Goal: Task Accomplishment & Management: Complete application form

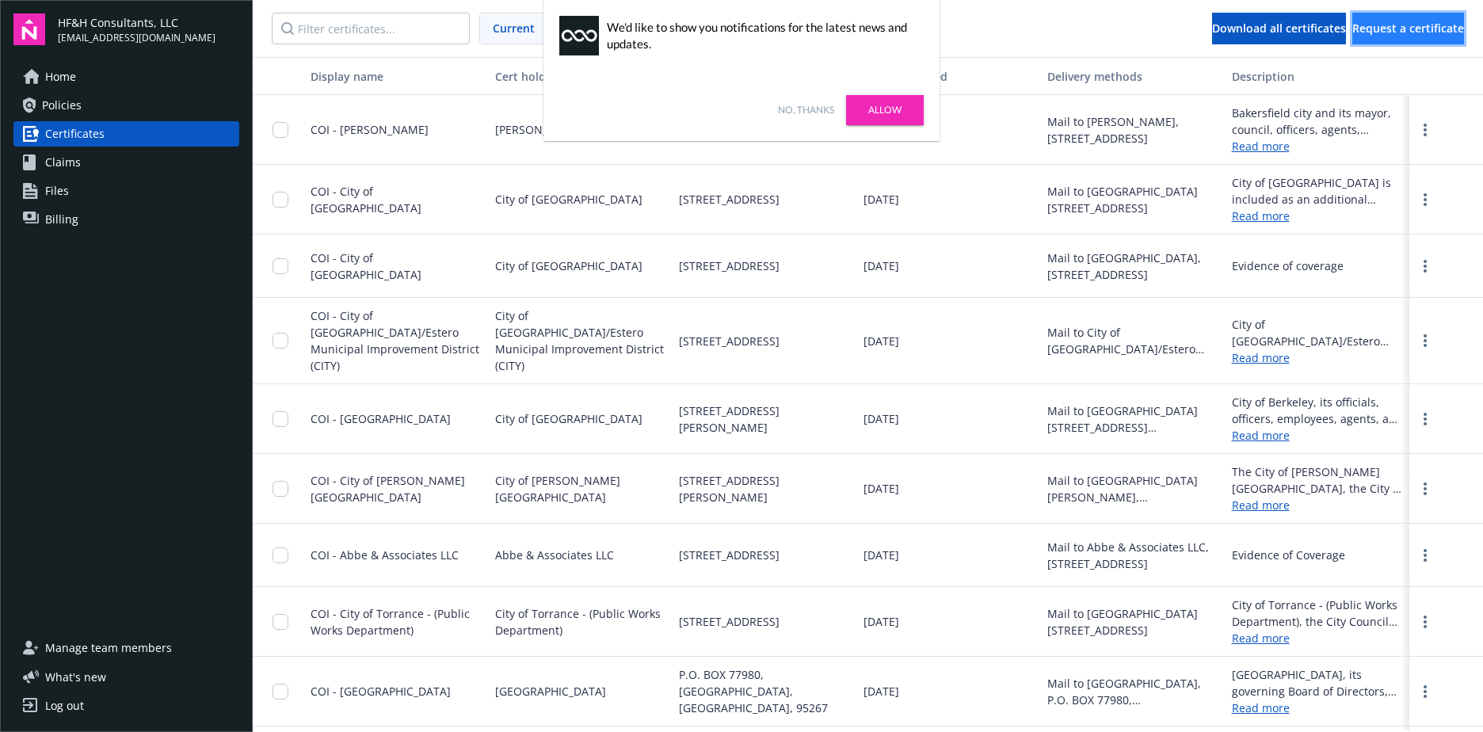
click at [1380, 27] on span "Request a certificate" at bounding box center [1409, 28] width 112 height 15
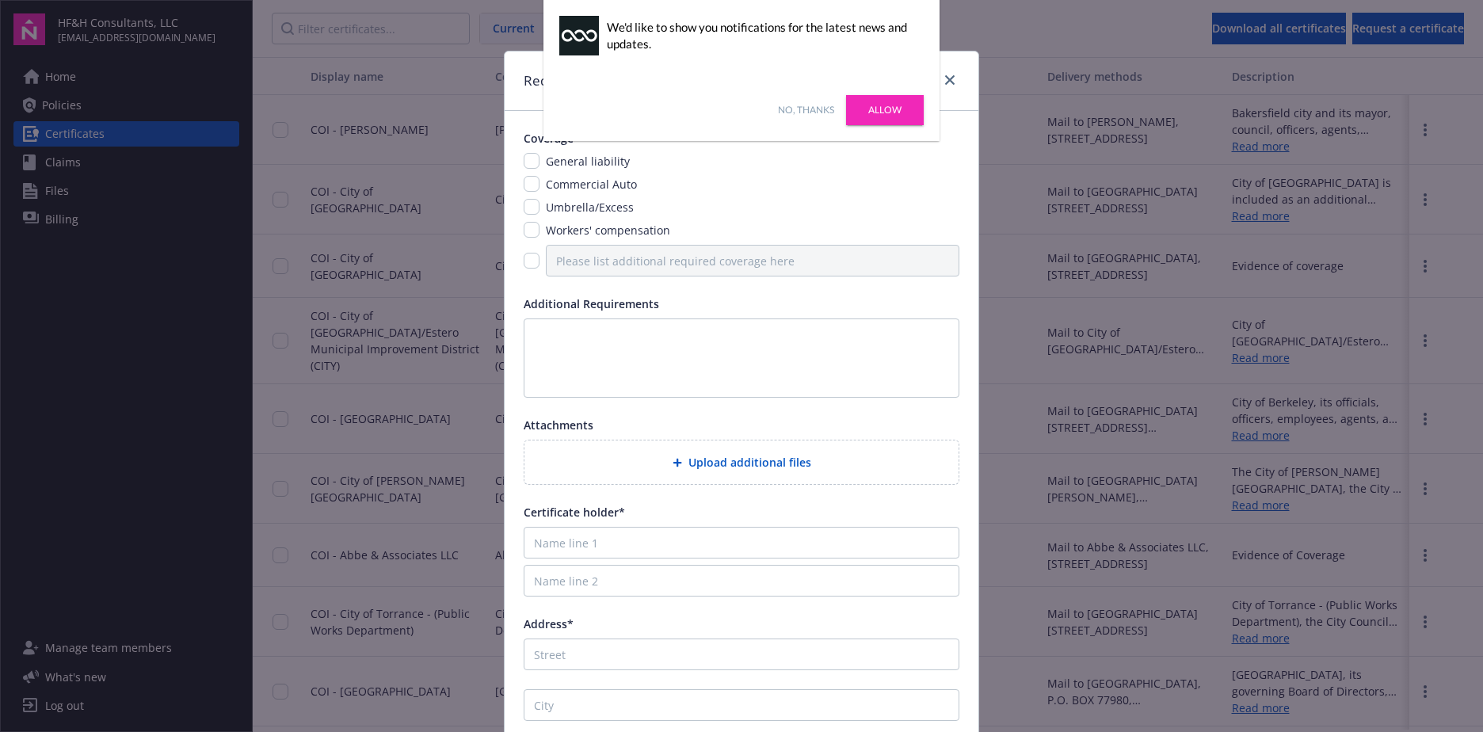
click at [888, 113] on link "Allow" at bounding box center [885, 110] width 78 height 30
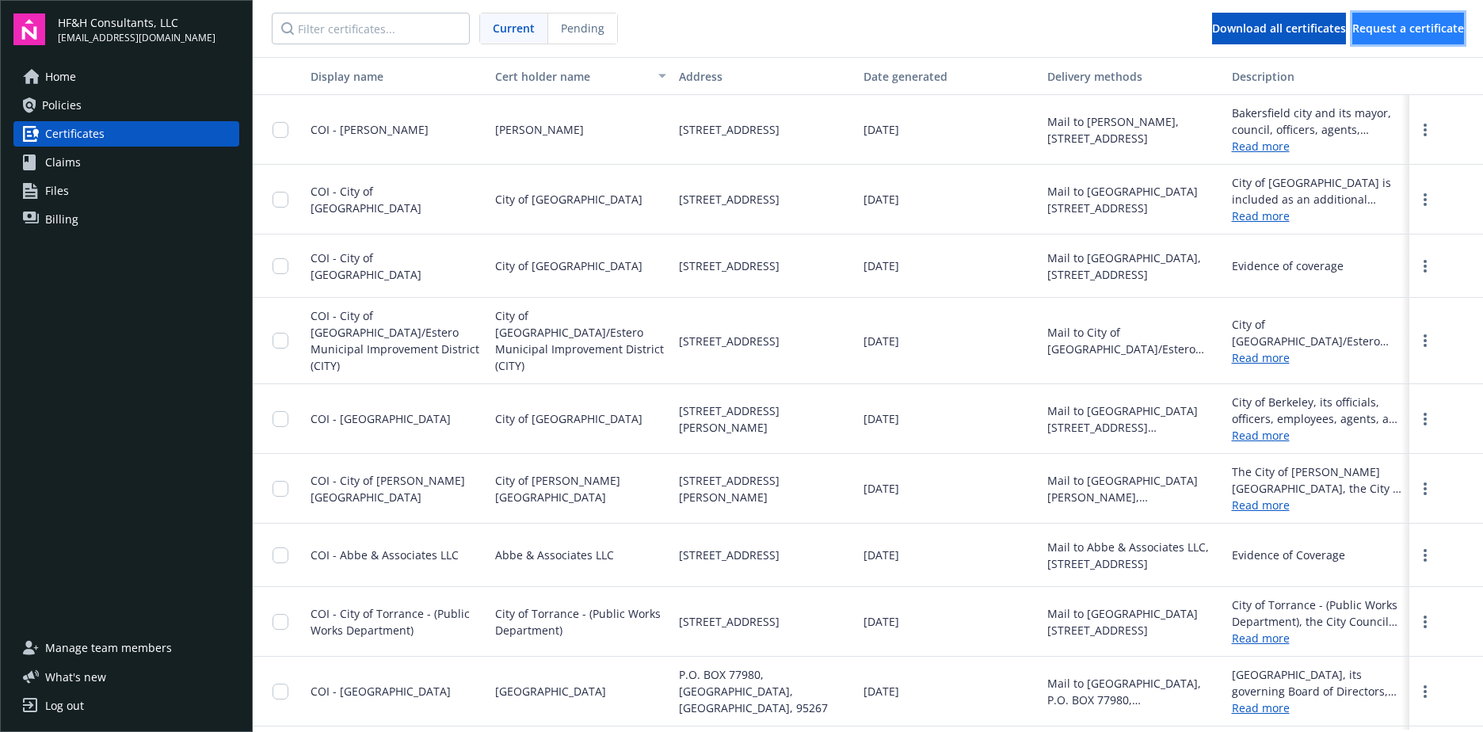
click at [1374, 31] on span "Request a certificate" at bounding box center [1409, 28] width 112 height 15
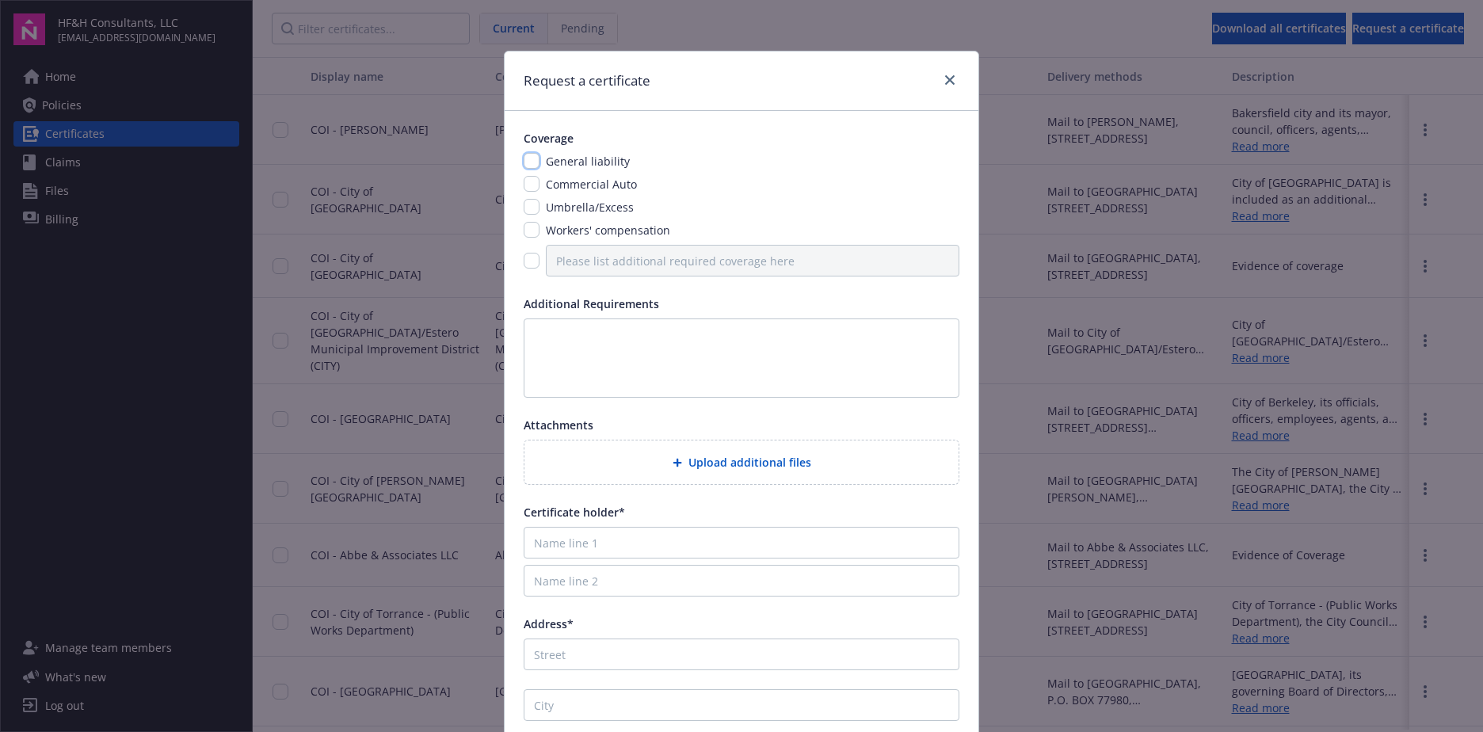
click at [532, 158] on input "checkbox" at bounding box center [532, 161] width 16 height 16
checkbox input "true"
click at [540, 178] on div "Commercial Auto" at bounding box center [590, 184] width 101 height 17
click at [527, 178] on input "checkbox" at bounding box center [532, 184] width 16 height 16
checkbox input "true"
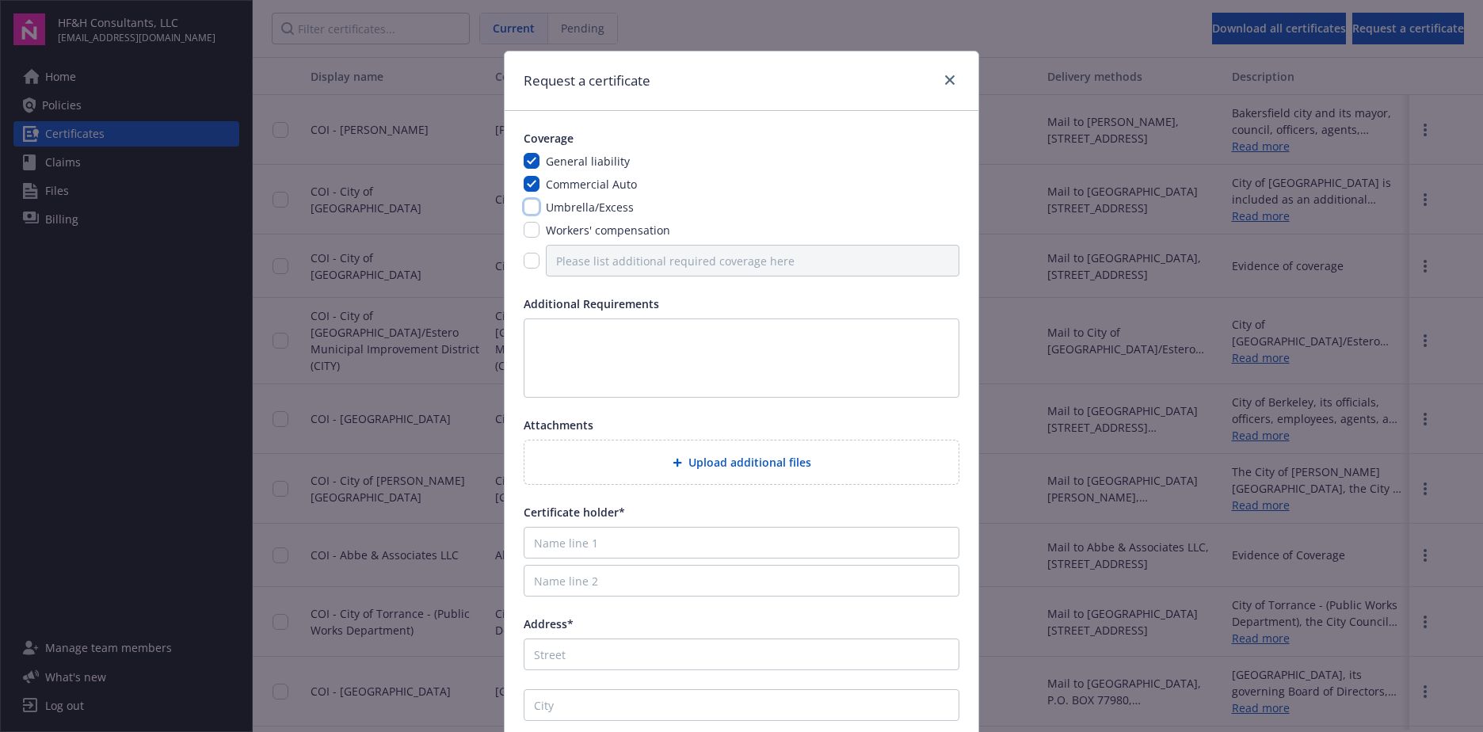
click at [525, 201] on input "checkbox" at bounding box center [532, 207] width 16 height 16
checkbox input "true"
click at [526, 235] on input "checkbox" at bounding box center [532, 230] width 16 height 16
checkbox input "true"
click at [529, 259] on input "checkbox" at bounding box center [532, 261] width 16 height 16
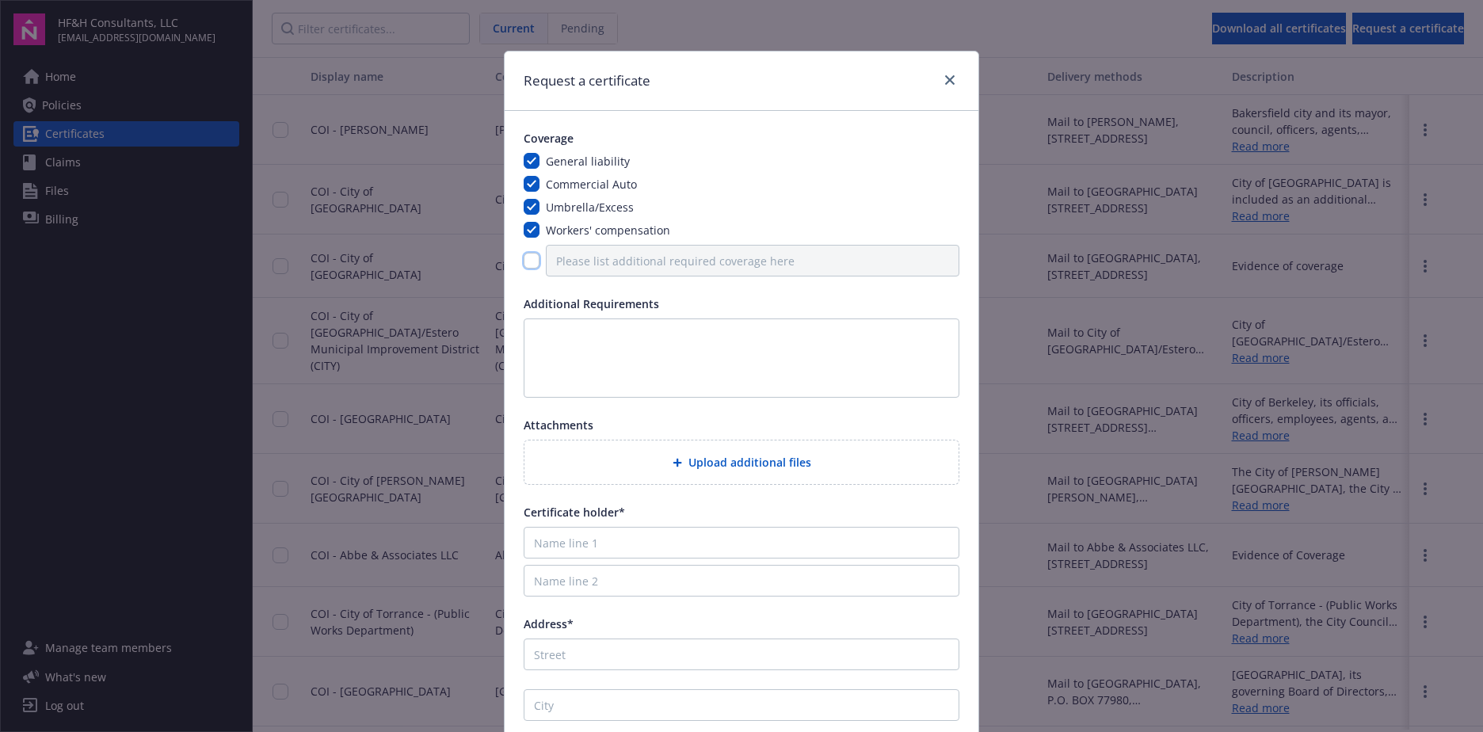
checkbox input "true"
click at [583, 271] on input "Please list additional required coverage here" at bounding box center [753, 261] width 414 height 32
type input "Professional Liability"
click at [666, 381] on textarea at bounding box center [742, 358] width 436 height 79
click at [647, 549] on input "Name line 1" at bounding box center [742, 543] width 436 height 32
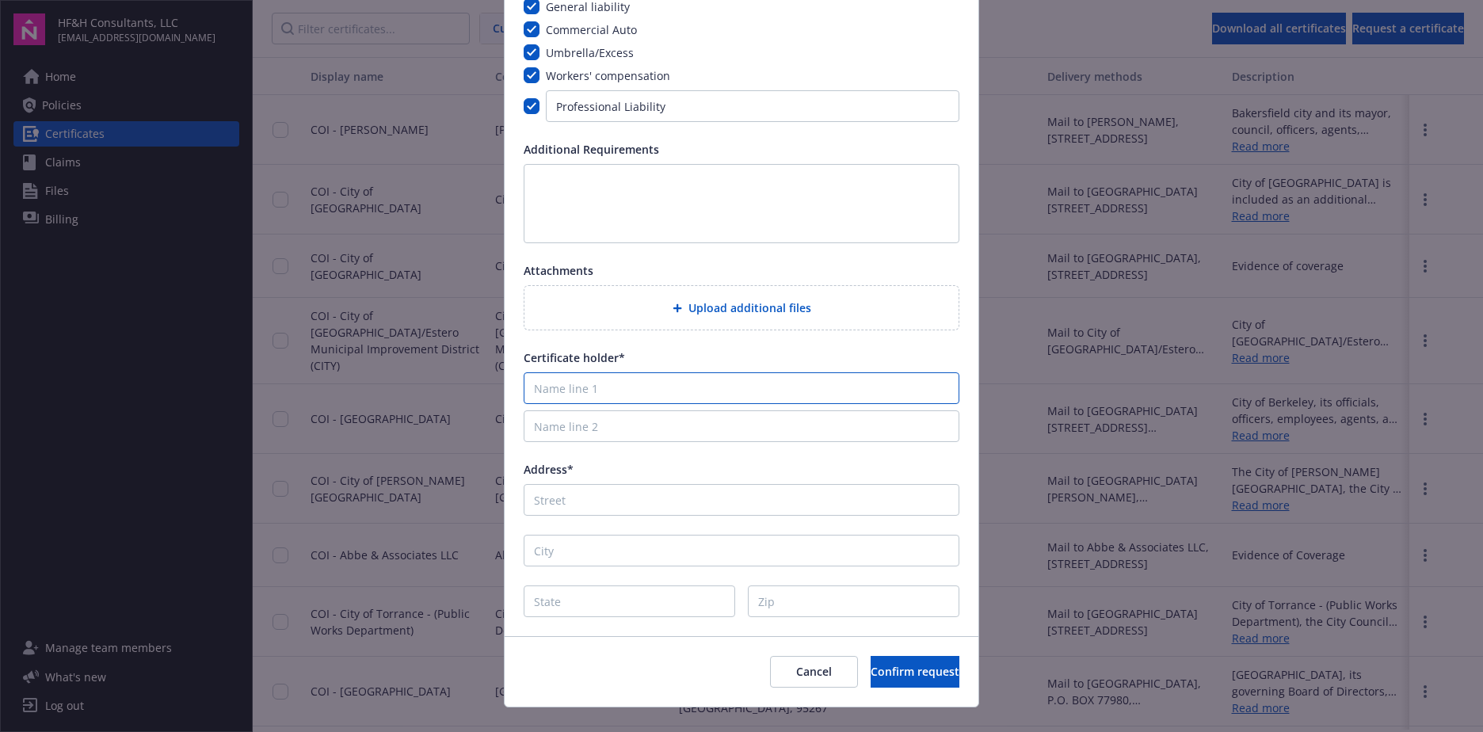
scroll to position [158, 0]
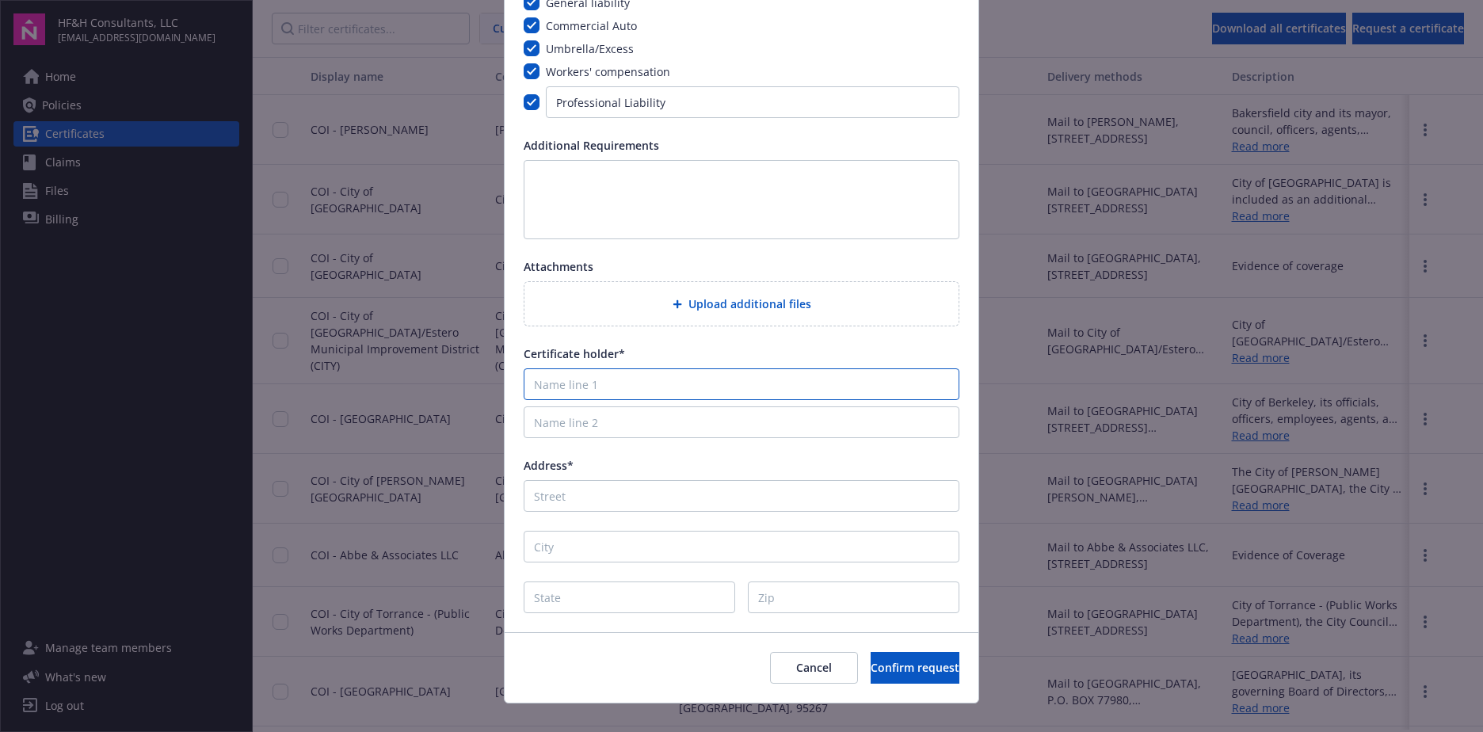
paste input "City of Bakersfield Solid Waste Division [STREET_ADDRESS] A [GEOGRAPHIC_DATA], …"
drag, startPoint x: 730, startPoint y: 382, endPoint x: 673, endPoint y: 379, distance: 57.1
click at [673, 379] on input "City of Bakersfield Solid Waste Division [STREET_ADDRESS] A [GEOGRAPHIC_DATA], …" at bounding box center [742, 384] width 436 height 32
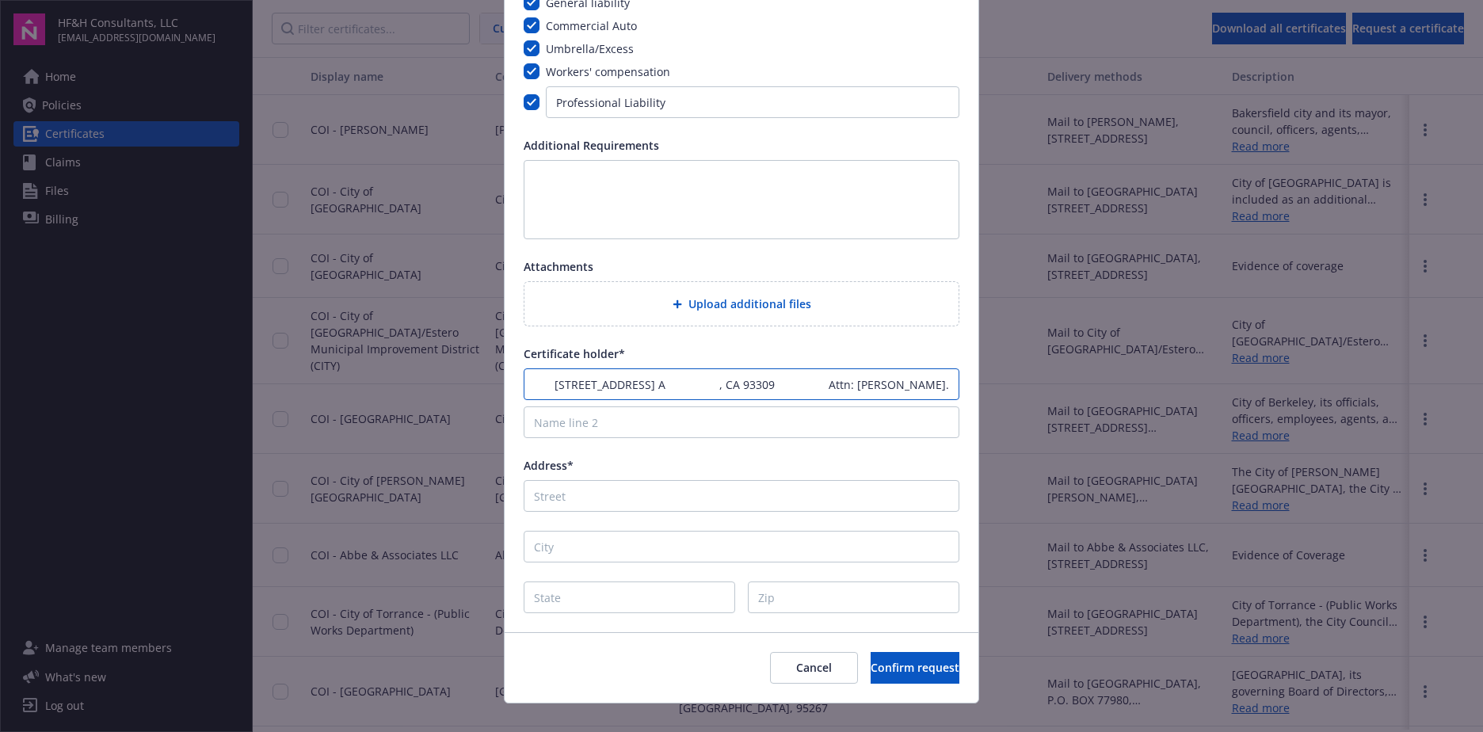
type input "City of Bakersfield Solid Waste Division [STREET_ADDRESS] A , CA 93309 Attn: [P…"
click at [596, 542] on input "City" at bounding box center [742, 547] width 436 height 32
paste input "[GEOGRAPHIC_DATA]"
type input "[GEOGRAPHIC_DATA]"
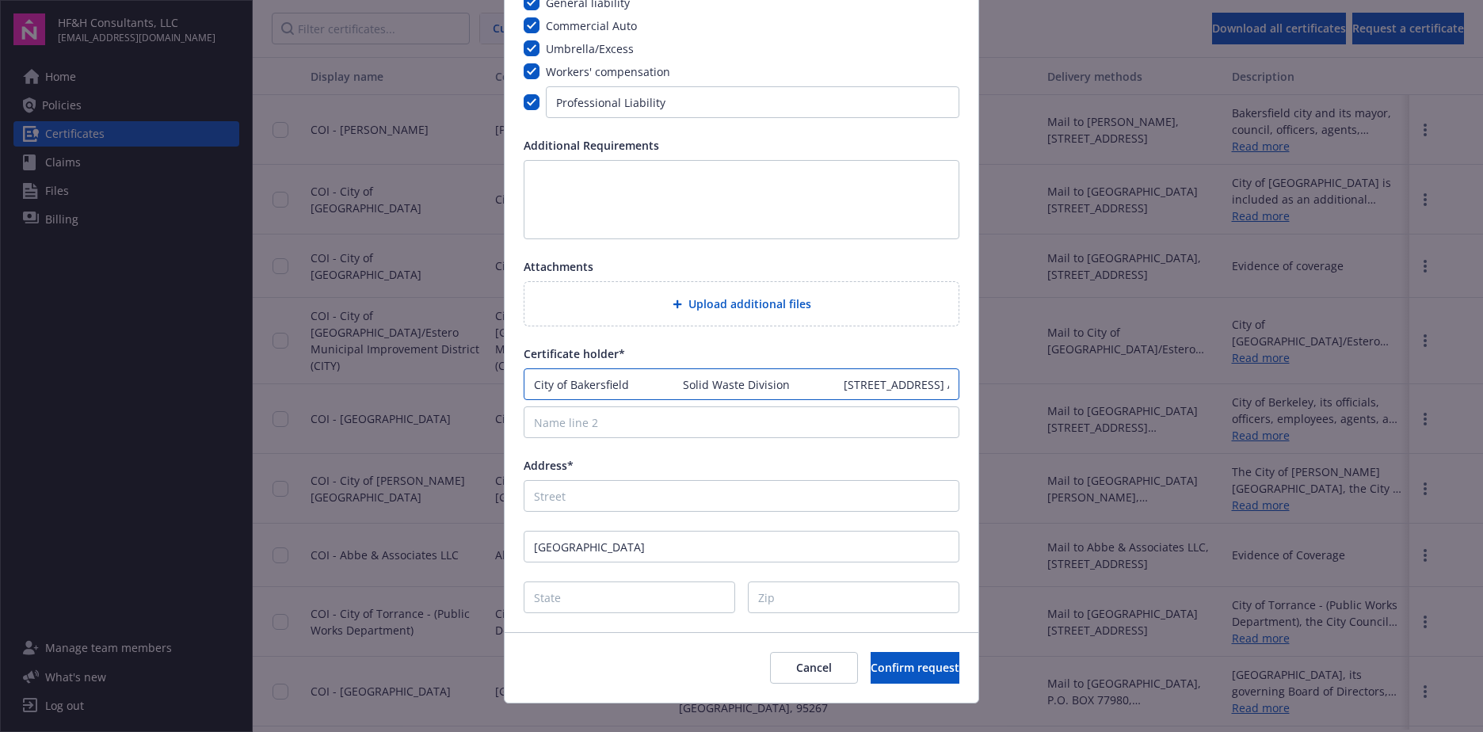
click at [699, 382] on input "City of Bakersfield Solid Waste Division [STREET_ADDRESS] A , CA 93309 Attn: [P…" at bounding box center [742, 384] width 436 height 32
drag, startPoint x: 870, startPoint y: 384, endPoint x: 681, endPoint y: 390, distance: 189.5
click at [681, 390] on input "City of Bakersfield Solid Waste Division [STREET_ADDRESS] A , CA 93309 Attn: [P…" at bounding box center [742, 384] width 436 height 32
click at [590, 502] on input "Address*" at bounding box center [742, 496] width 436 height 32
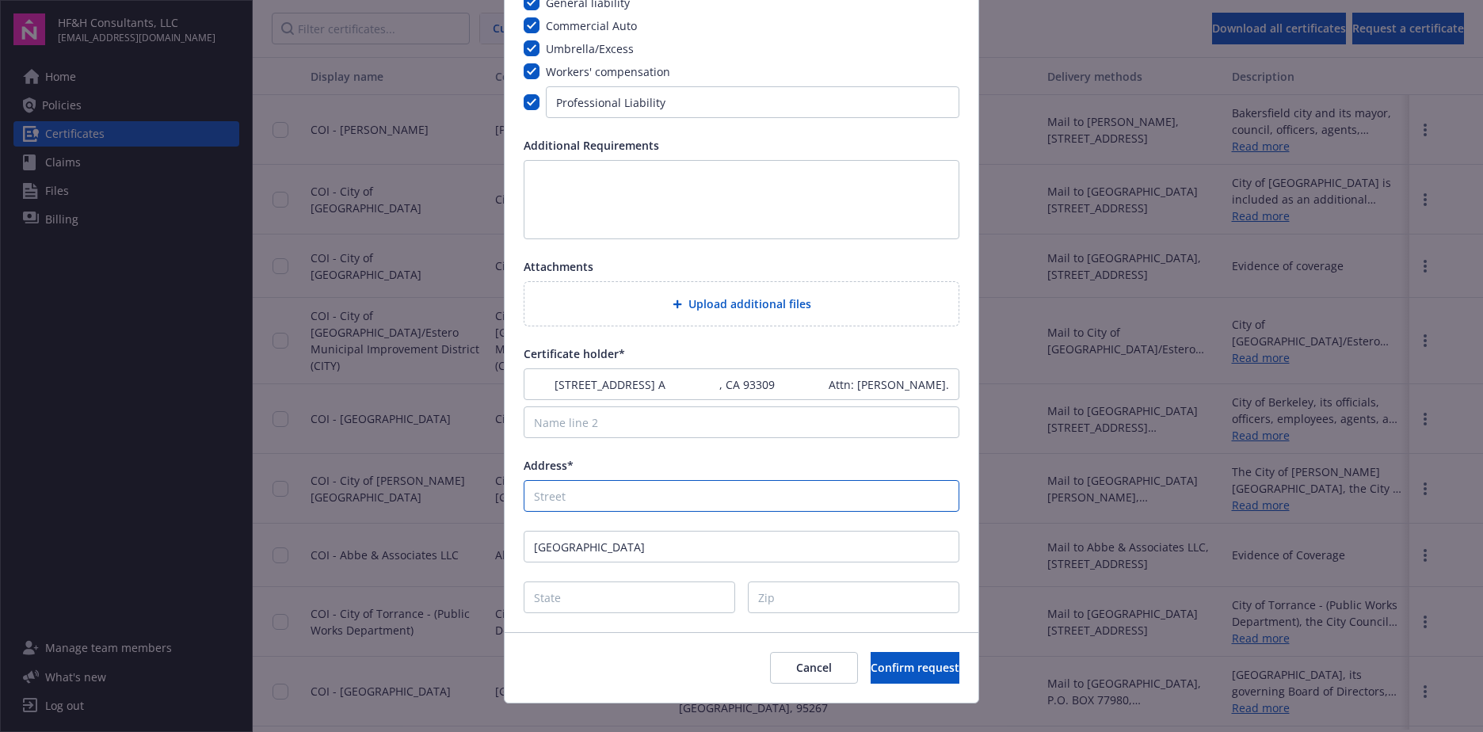
scroll to position [0, 0]
paste input "[STREET_ADDRESS] A"
type input "[STREET_ADDRESS] A"
click at [716, 474] on div "Address*" at bounding box center [742, 465] width 436 height 17
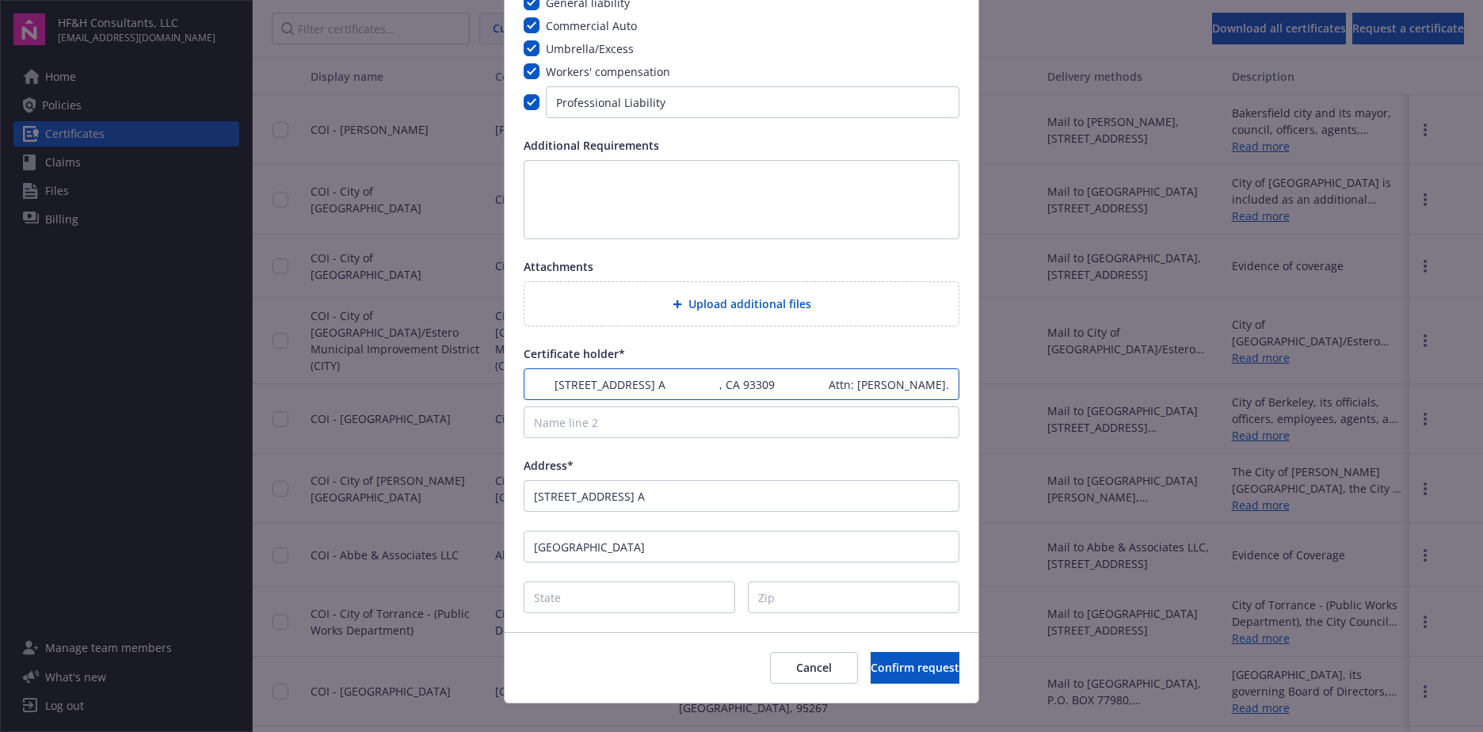
drag, startPoint x: 872, startPoint y: 384, endPoint x: 739, endPoint y: 393, distance: 133.5
click at [739, 393] on input "City of Bakersfield Solid Waste Division [STREET_ADDRESS] A , CA 93309 Attn: [P…" at bounding box center [742, 384] width 436 height 32
drag, startPoint x: 755, startPoint y: 384, endPoint x: 792, endPoint y: 386, distance: 36.5
click at [792, 386] on input "City of [GEOGRAPHIC_DATA] Solid Waste Division CA 93309 Attn: [PERSON_NAME]." at bounding box center [742, 384] width 436 height 32
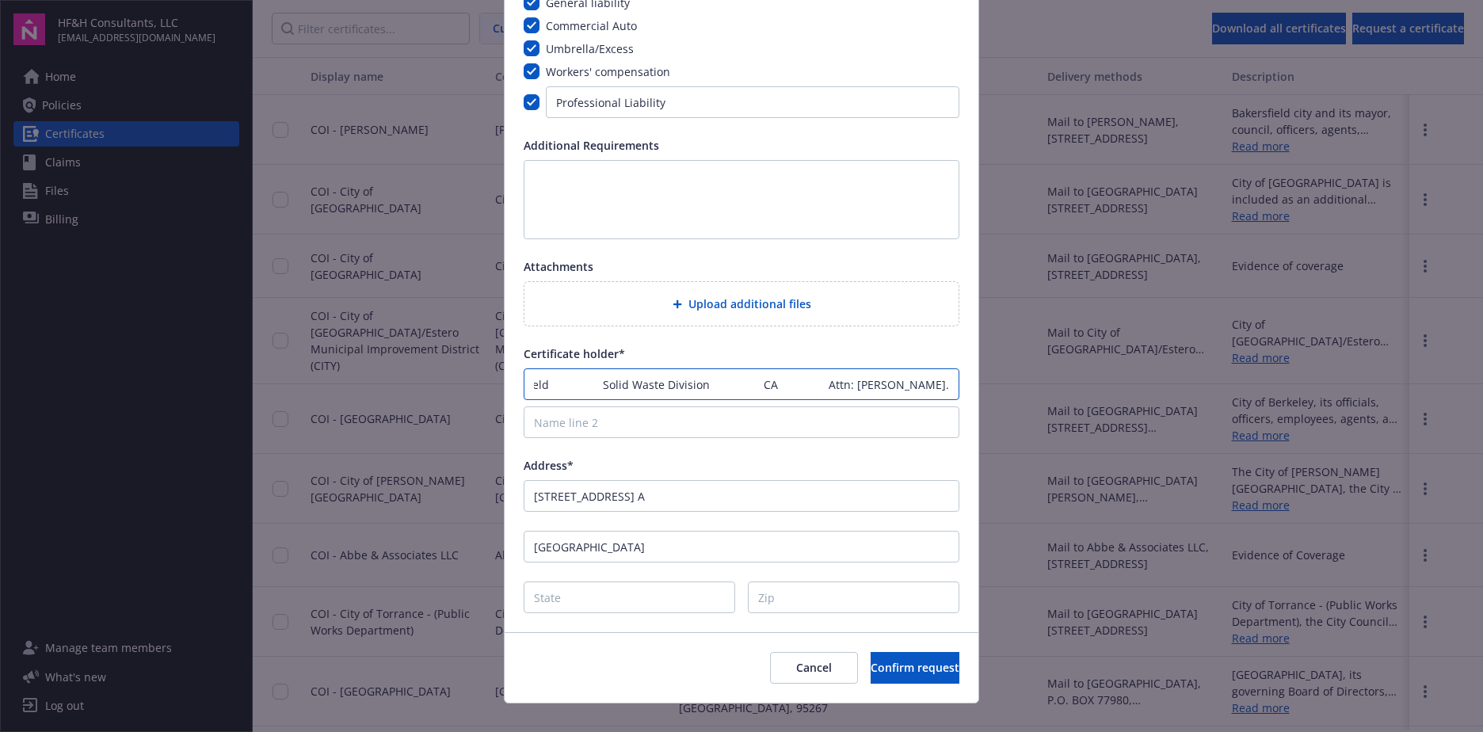
scroll to position [0, 97]
type input "City of Bakersfield Solid Waste Division CA Attn: [PERSON_NAME]."
click at [786, 600] on input "Zip" at bounding box center [854, 598] width 212 height 32
paste input "93309"
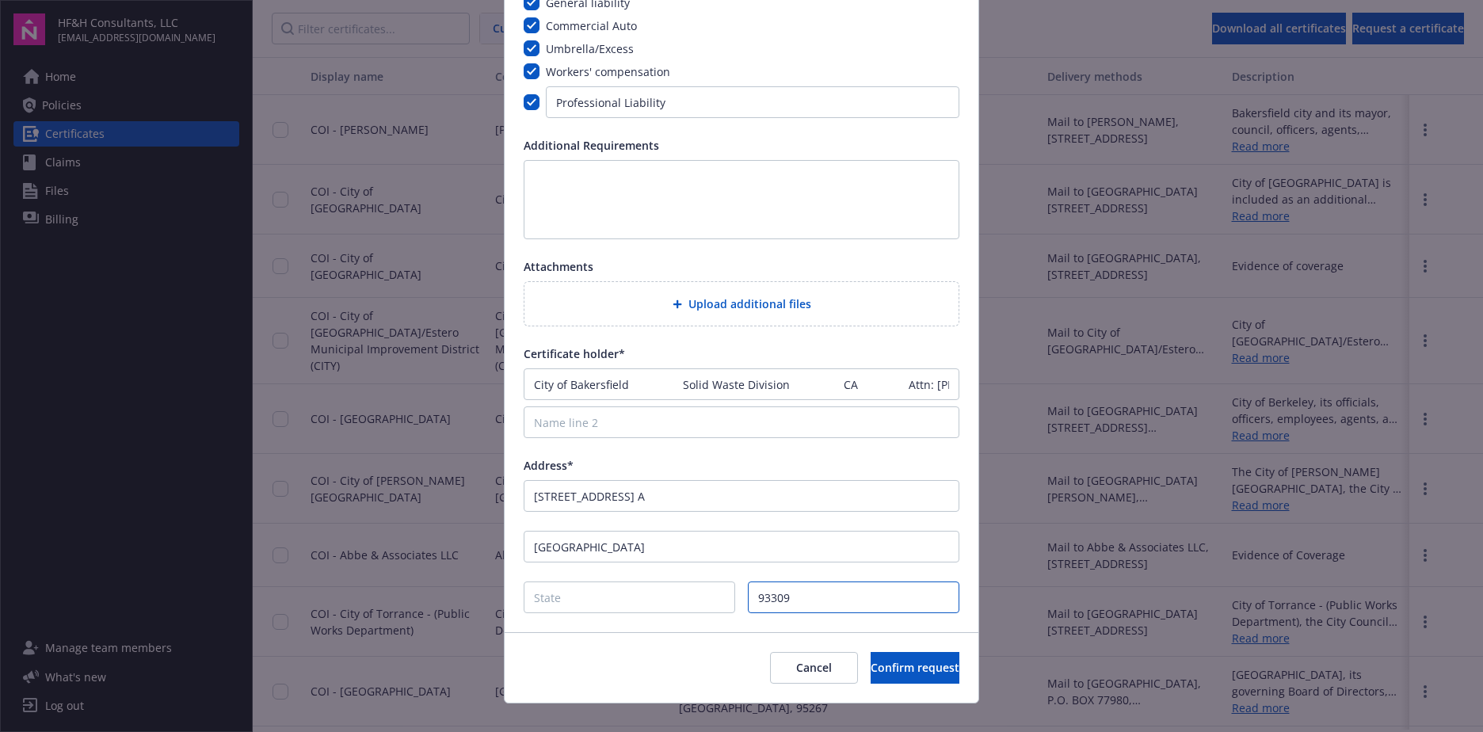
type input "93309"
click at [845, 385] on input "City of Bakersfield Solid Waste Division CA Attn: [PERSON_NAME]." at bounding box center [742, 384] width 436 height 32
click at [632, 595] on input "State" at bounding box center [630, 598] width 212 height 32
type input "CA"
click at [849, 390] on input "City of Bakersfield Solid Waste Division CA Attn: [PERSON_NAME]." at bounding box center [742, 384] width 436 height 32
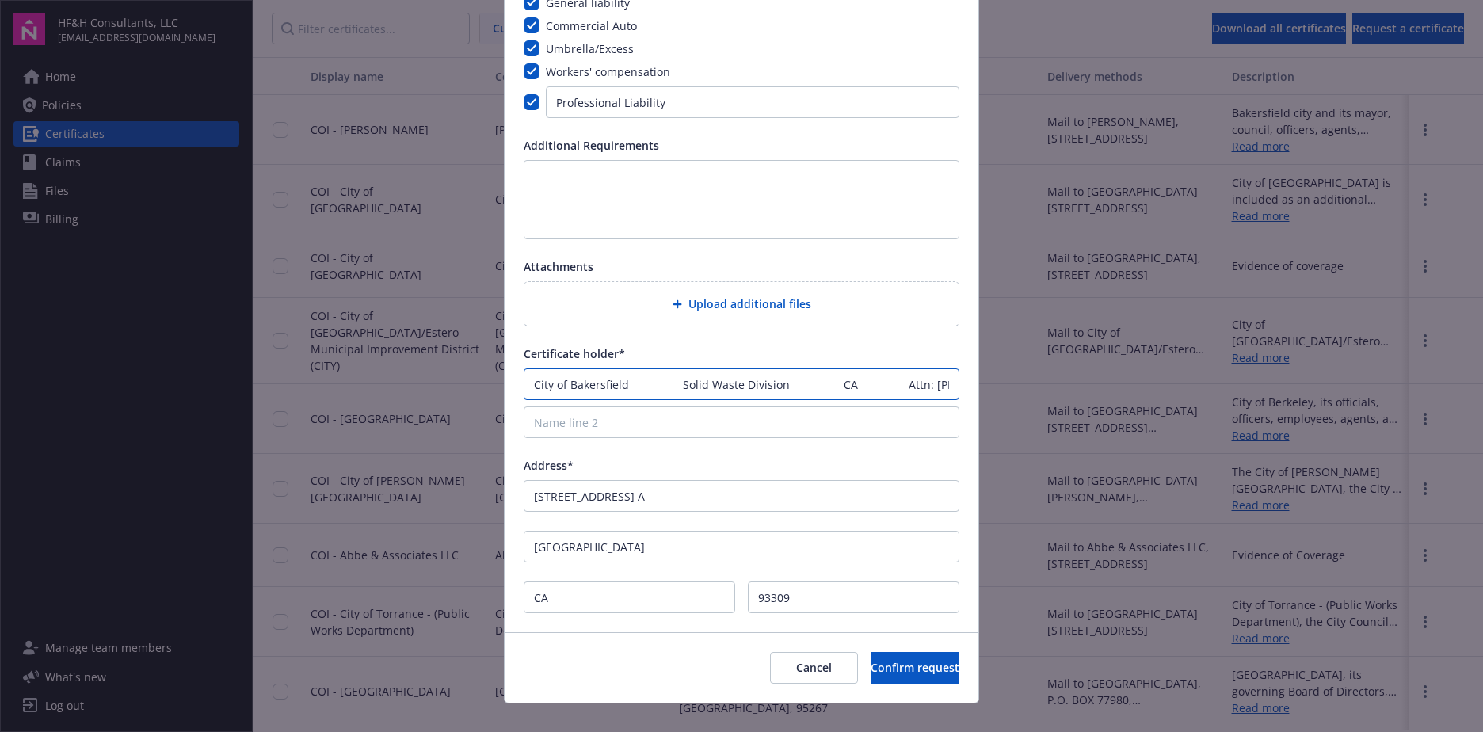
drag, startPoint x: 830, startPoint y: 384, endPoint x: 926, endPoint y: 392, distance: 95.4
click at [926, 392] on input "City of Bakersfield Solid Waste Division CA Attn: [PERSON_NAME]." at bounding box center [742, 384] width 436 height 32
click at [666, 437] on input "Name line 2" at bounding box center [742, 423] width 436 height 32
click at [702, 404] on div "City of Bakersfield Solid Waste Division Attn: [PERSON_NAME]." at bounding box center [742, 403] width 436 height 70
drag, startPoint x: 578, startPoint y: 383, endPoint x: 439, endPoint y: 374, distance: 139.0
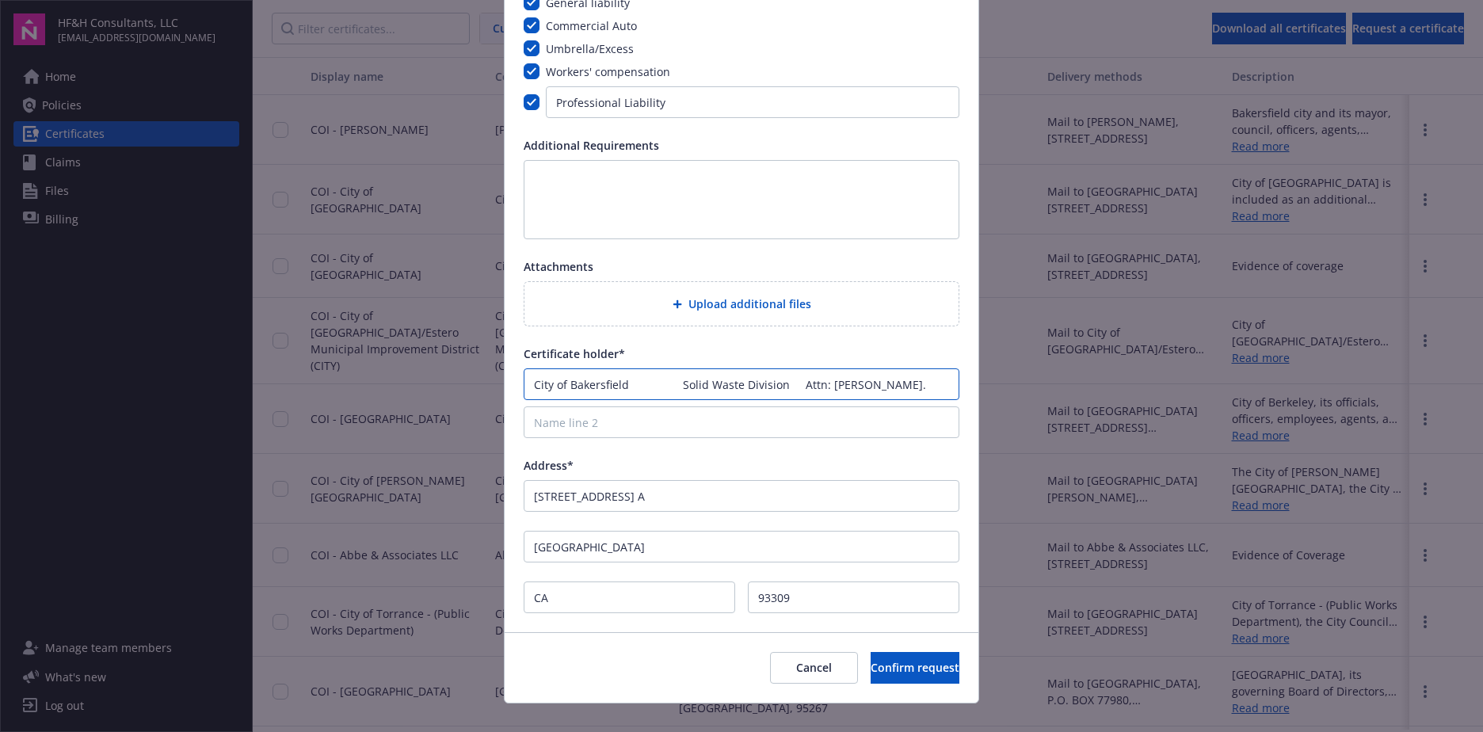
click at [439, 374] on div "Request a certificate Coverage General liability Commercial Auto Umbrella/Exces…" at bounding box center [741, 366] width 1483 height 732
click at [647, 391] on input "City of Bakersfield Solid Waste Division Attn: [PERSON_NAME]." at bounding box center [742, 384] width 436 height 32
click at [679, 383] on input "City of Bakersfield Solid Waste Division Attn: [PERSON_NAME]." at bounding box center [742, 384] width 436 height 32
drag, startPoint x: 785, startPoint y: 384, endPoint x: 898, endPoint y: 385, distance: 112.5
click at [898, 385] on input "City of Bakersfield Solid Waste Division Attn: [PERSON_NAME]." at bounding box center [742, 384] width 436 height 32
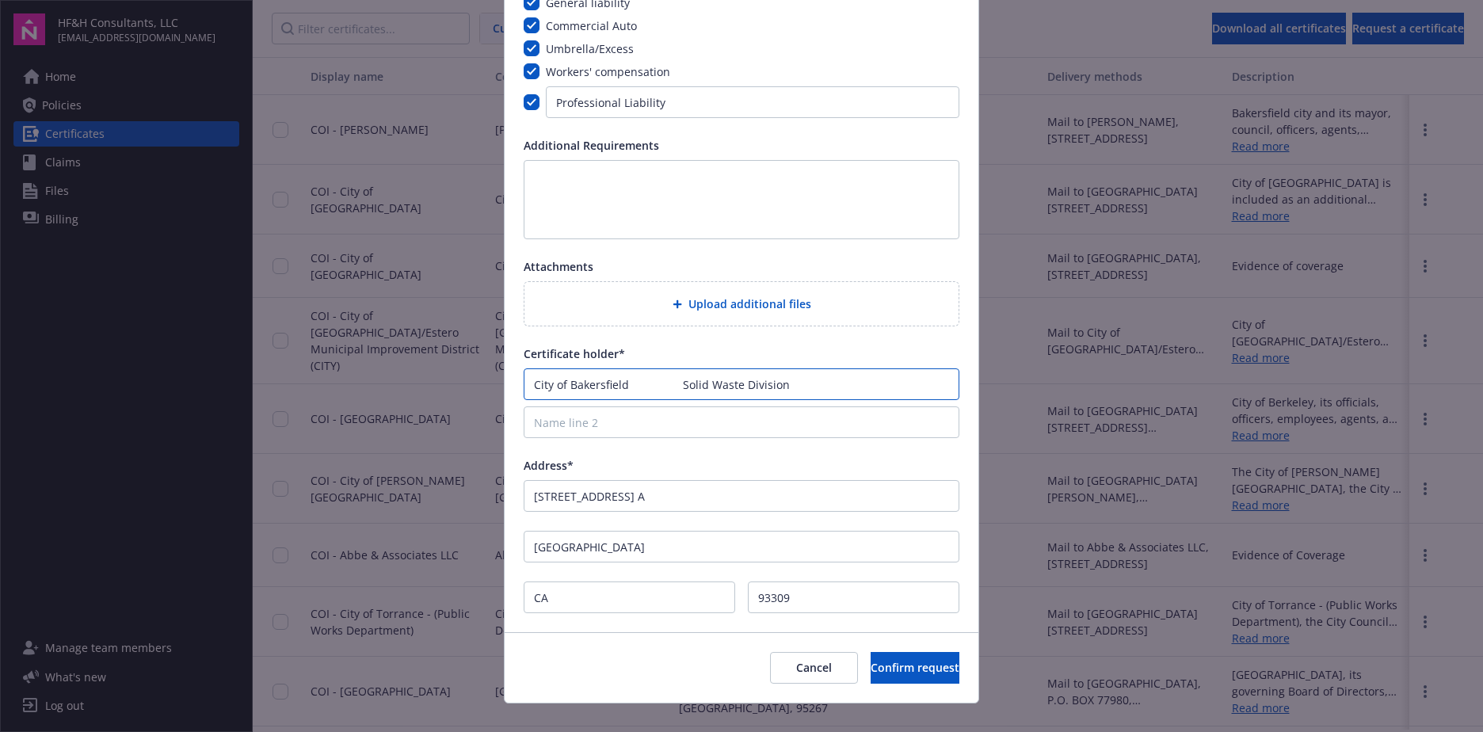
type input "City of Bakersfield Solid Waste Division"
click at [598, 426] on input "Name line 2" at bounding box center [742, 423] width 436 height 32
paste input "Attn: [PERSON_NAME]."
type input "Attn: [PERSON_NAME]"
click at [675, 383] on input "City of Bakersfield Solid Waste Division" at bounding box center [742, 384] width 436 height 32
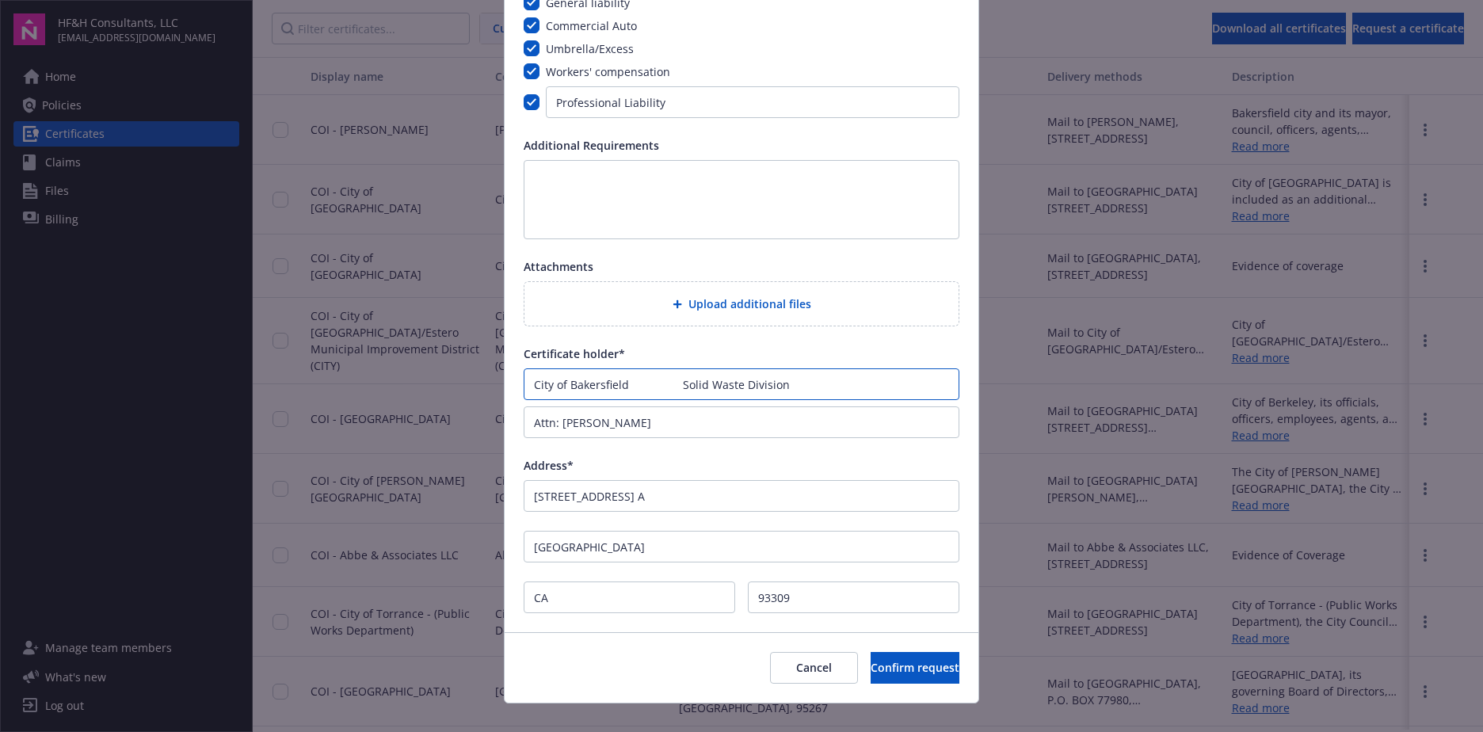
click at [666, 380] on input "City of Bakersfield Solid Waste Division" at bounding box center [742, 384] width 436 height 32
click at [849, 425] on input "Attn: [PERSON_NAME]" at bounding box center [742, 423] width 436 height 32
click at [530, 426] on input "Attn: [PERSON_NAME]" at bounding box center [742, 423] width 436 height 32
drag, startPoint x: 628, startPoint y: 385, endPoint x: 755, endPoint y: 405, distance: 129.1
click at [756, 395] on input "City of [GEOGRAPHIC_DATA], Solid Waste Division" at bounding box center [742, 384] width 436 height 32
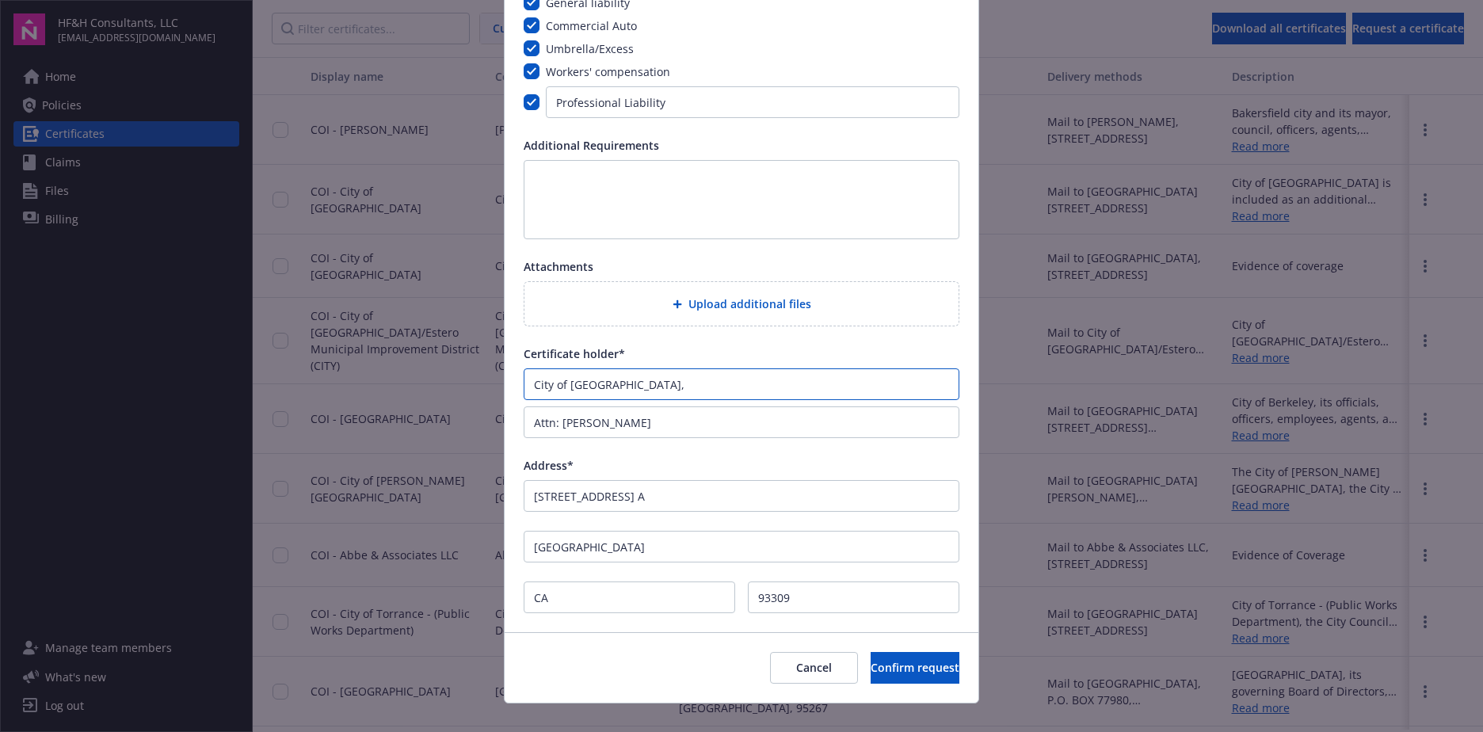
type input "City of [GEOGRAPHIC_DATA],"
click at [528, 426] on input "Attn: [PERSON_NAME]" at bounding box center [742, 423] width 436 height 32
paste input "Solid Waste Division"
type input "Solid Waste Division Attn: [PERSON_NAME]"
click at [623, 385] on input "City of [GEOGRAPHIC_DATA]," at bounding box center [742, 384] width 436 height 32
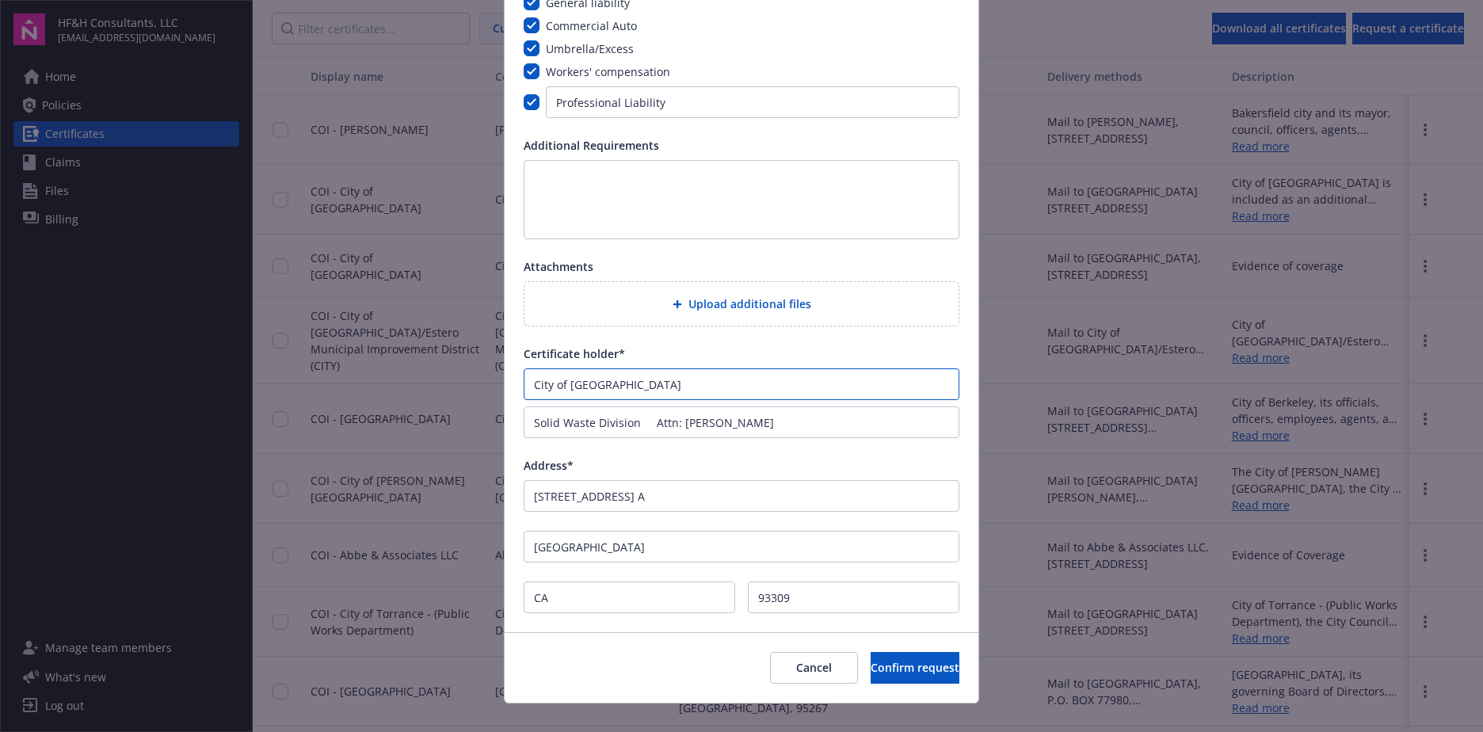
type input "City of [GEOGRAPHIC_DATA]"
click at [741, 464] on div "Address*" at bounding box center [742, 465] width 436 height 17
drag, startPoint x: 646, startPoint y: 426, endPoint x: 680, endPoint y: 432, distance: 34.5
click at [646, 427] on input "Solid Waste Division Attn: [PERSON_NAME]" at bounding box center [742, 423] width 436 height 32
type input "Solid Waste Division Attn: [PERSON_NAME]"
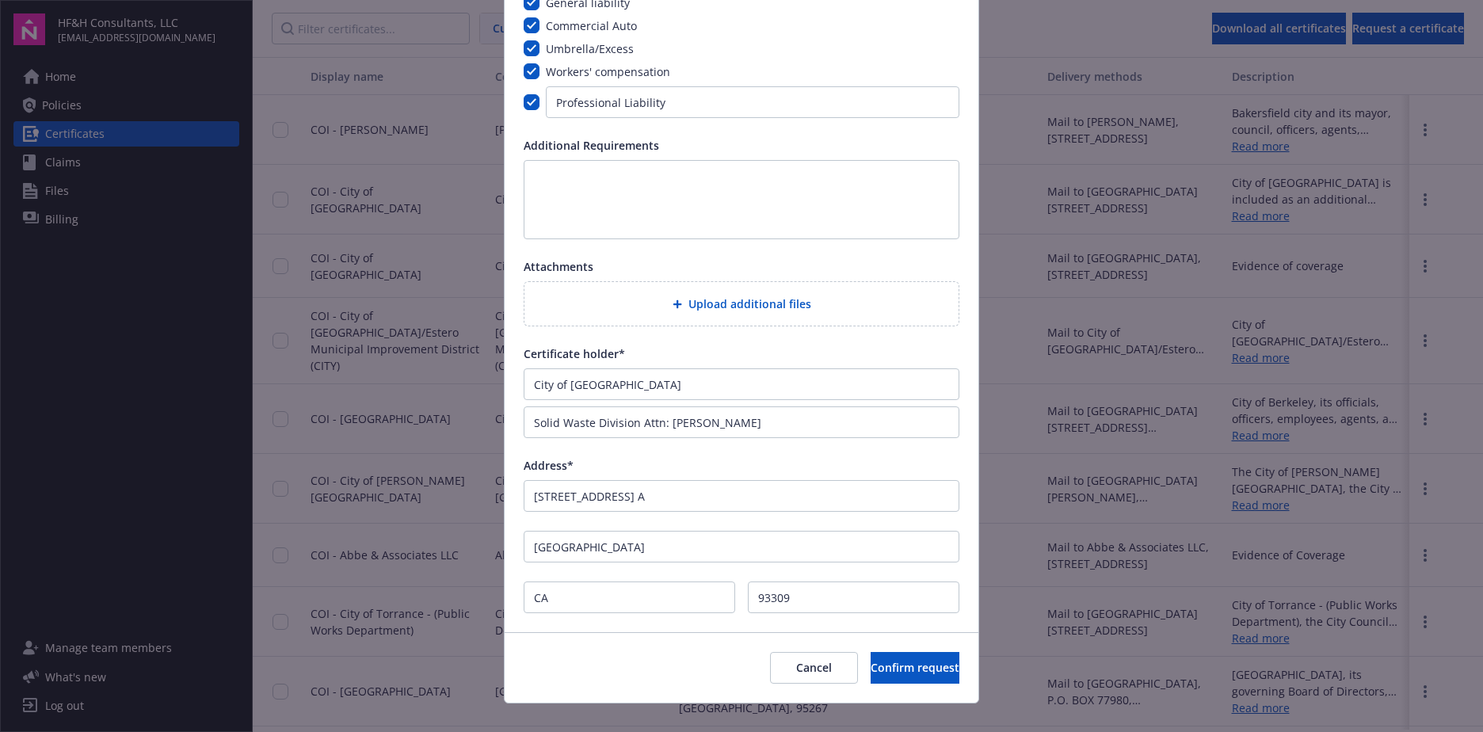
click at [755, 461] on div "Address*" at bounding box center [742, 465] width 436 height 17
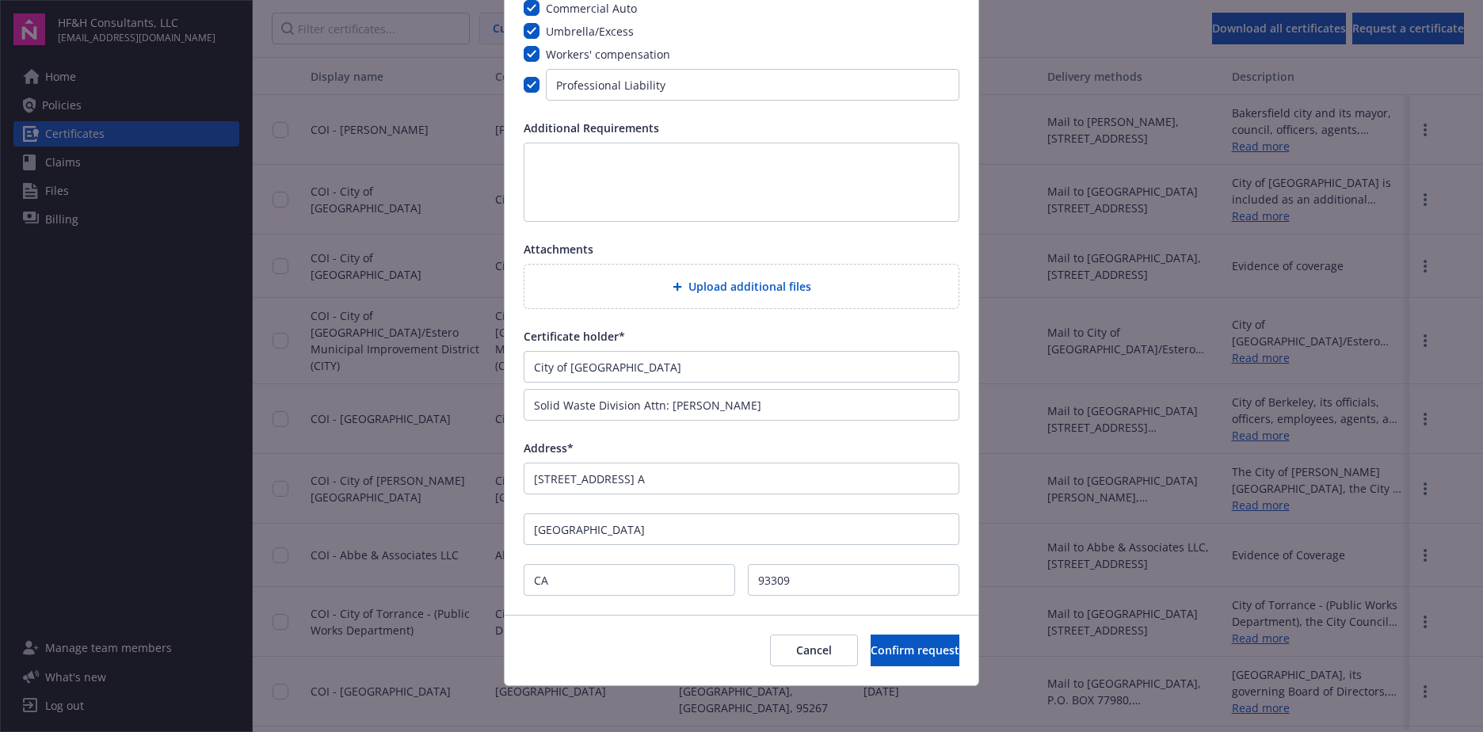
scroll to position [181, 0]
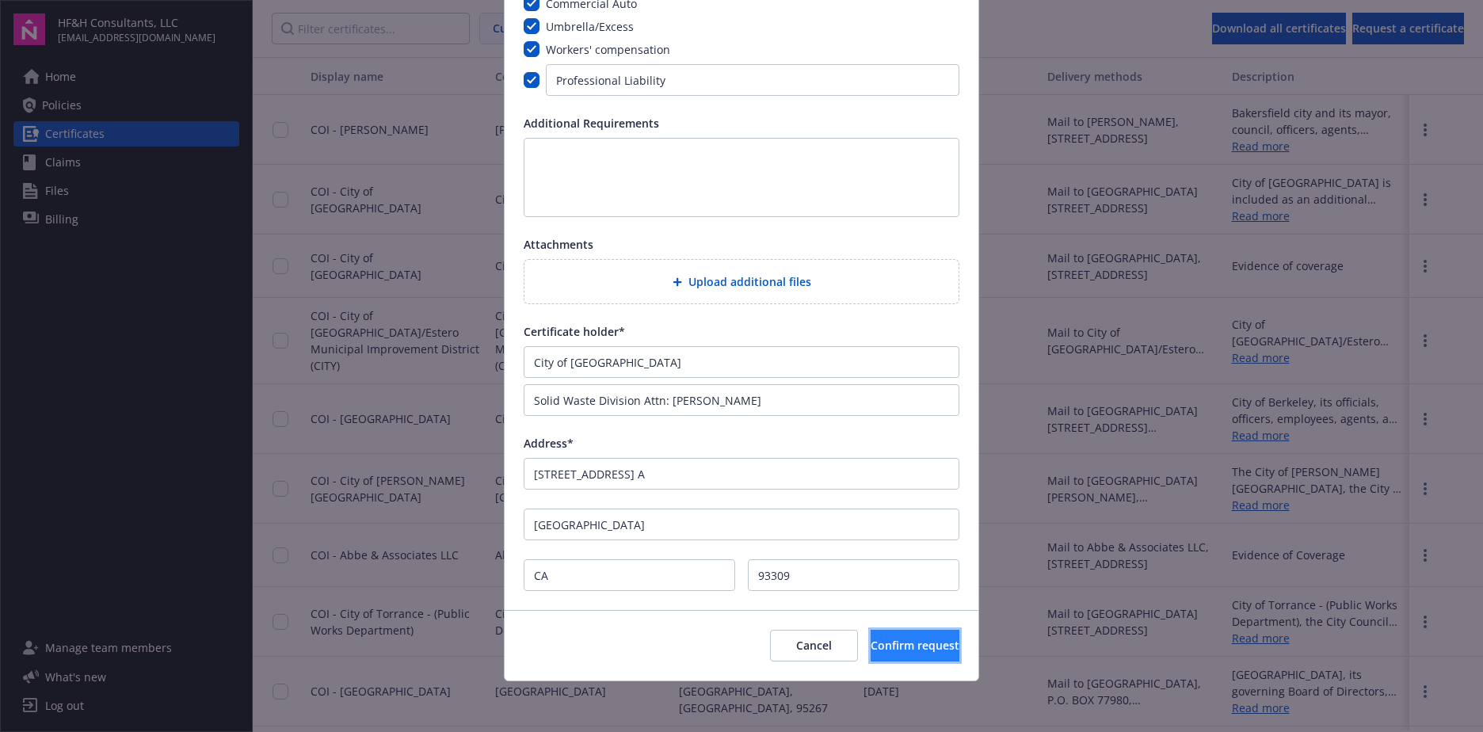
click at [893, 647] on span "Confirm request" at bounding box center [915, 645] width 89 height 15
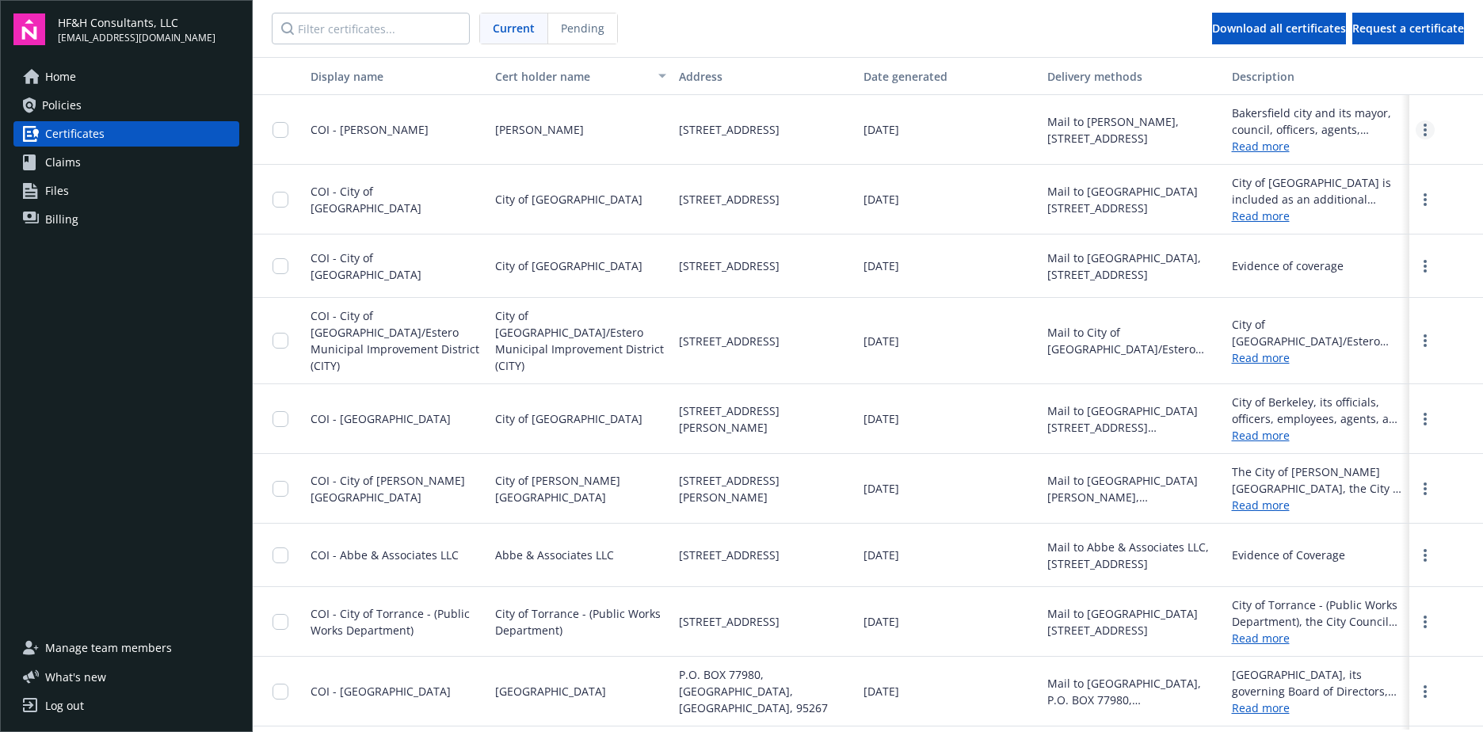
click at [1417, 131] on link "more" at bounding box center [1425, 129] width 19 height 19
click at [1239, 146] on link "Read more" at bounding box center [1318, 146] width 172 height 17
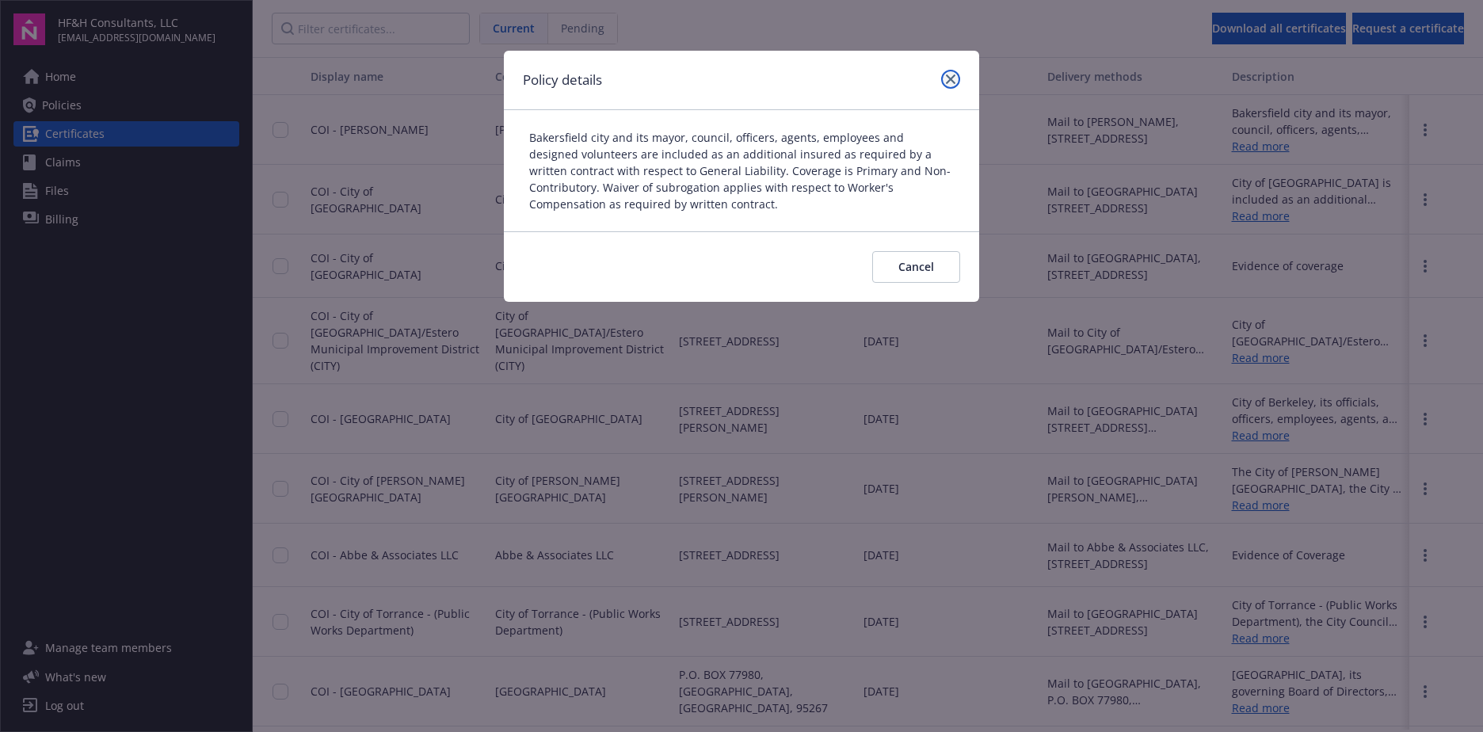
click at [953, 75] on icon "close" at bounding box center [951, 79] width 10 height 10
